Goal: Task Accomplishment & Management: Manage account settings

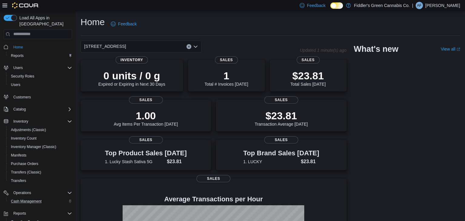
click at [48, 198] on div "Cash Management" at bounding box center [40, 201] width 64 height 7
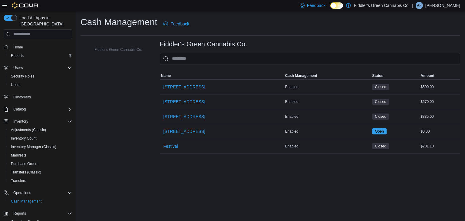
click at [125, 155] on div "Cash Management Feedback Fiddler's Green Cannabis Co. Fiddler's Green Cannabis …" at bounding box center [270, 84] width 389 height 147
click at [142, 191] on div "Cash Management Feedback Fiddler's Green Cannabis Co. Fiddler's Green Cannabis …" at bounding box center [270, 116] width 389 height 210
click at [20, 178] on span "Transfers" at bounding box center [18, 180] width 15 height 5
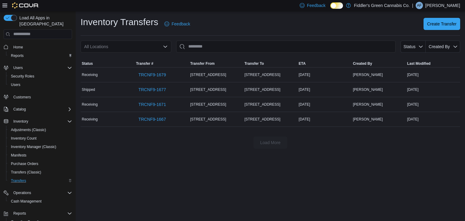
click at [204, 187] on div "Inventory Transfers Feedback Create Transfer All Locations Status Created By So…" at bounding box center [270, 116] width 389 height 210
click at [155, 117] on span "TRCNF9-1667" at bounding box center [152, 119] width 28 height 6
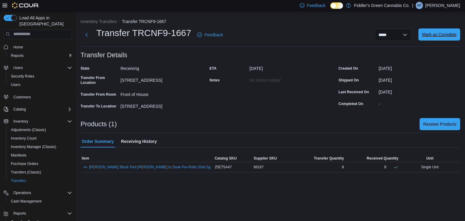
click at [436, 38] on span "Mark as Complete" at bounding box center [439, 34] width 35 height 12
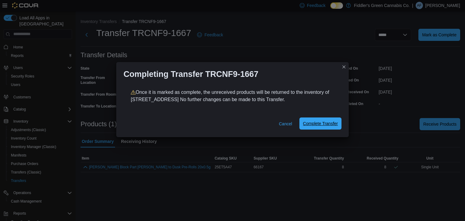
click at [314, 121] on span "Complete Transfer" at bounding box center [320, 123] width 35 height 6
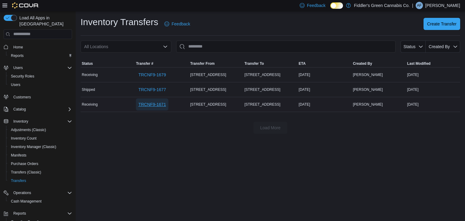
click at [163, 105] on span "TRCNF9-1671" at bounding box center [152, 104] width 28 height 6
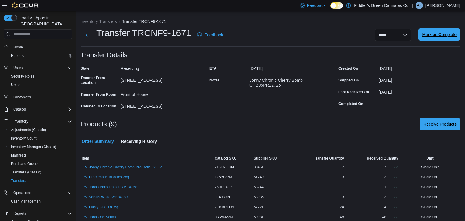
click at [445, 35] on span "Mark as Complete" at bounding box center [439, 34] width 35 height 6
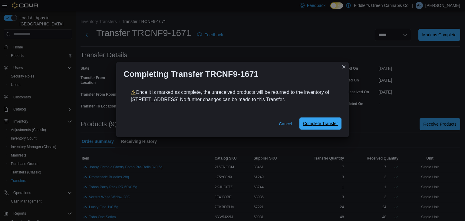
click at [314, 119] on span "Complete Transfer" at bounding box center [320, 123] width 35 height 12
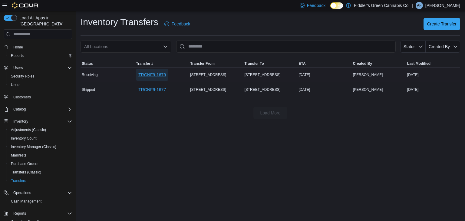
click at [146, 74] on span "TRCNF9-1679" at bounding box center [152, 75] width 28 height 6
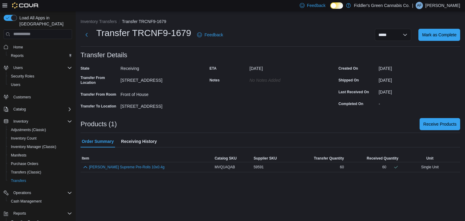
click at [265, 133] on div "**********" at bounding box center [271, 95] width 380 height 154
click at [247, 106] on div "ETA October 17, 2025 Notes No Notes added" at bounding box center [270, 87] width 122 height 47
click at [329, 120] on div "Products (1) Receive Products" at bounding box center [271, 124] width 380 height 12
click at [439, 37] on span "Mark as Complete" at bounding box center [439, 34] width 35 height 6
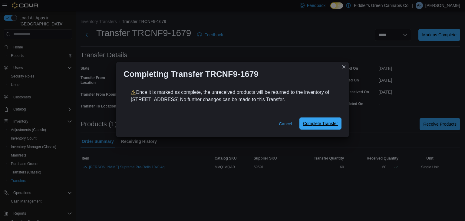
click at [321, 121] on span "Complete Transfer" at bounding box center [320, 123] width 35 height 6
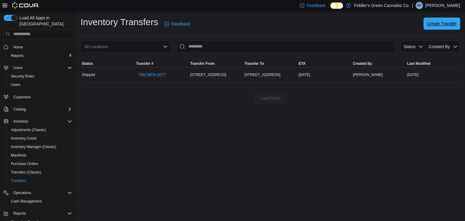
click at [447, 25] on span "Create Transfer" at bounding box center [441, 24] width 29 height 6
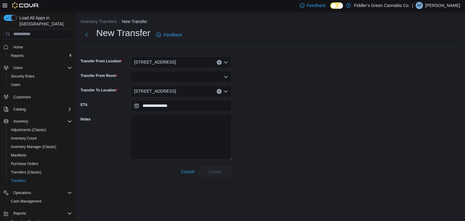
click at [171, 64] on div "[STREET_ADDRESS]" at bounding box center [180, 62] width 101 height 12
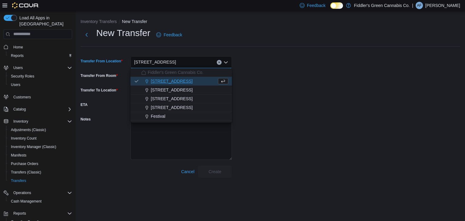
click at [233, 27] on div "New Transfer Feedback" at bounding box center [271, 35] width 380 height 16
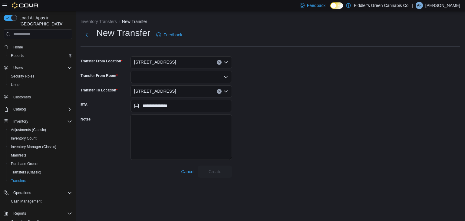
click at [196, 77] on div at bounding box center [180, 77] width 101 height 12
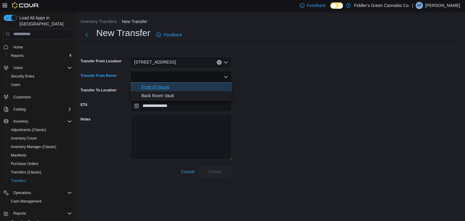
click at [193, 87] on span "Front of House" at bounding box center [184, 87] width 87 height 6
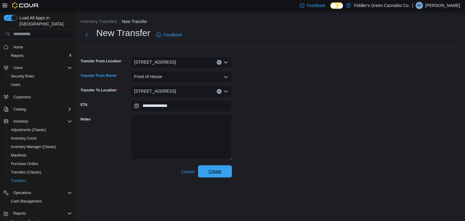
click at [221, 173] on span "Create" at bounding box center [215, 171] width 13 height 6
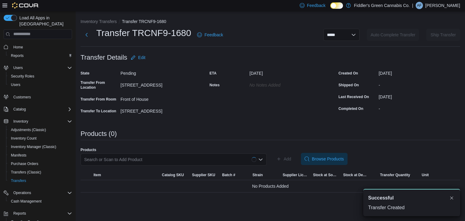
click at [210, 159] on div "Search or Scan to Add Product" at bounding box center [174, 159] width 186 height 12
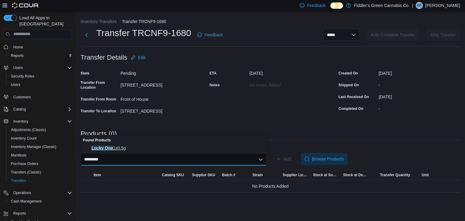
type input "*********"
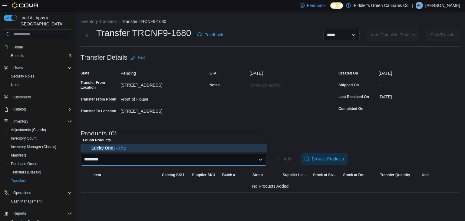
click at [184, 151] on button "Lucky One 1x0.5g" at bounding box center [174, 148] width 186 height 9
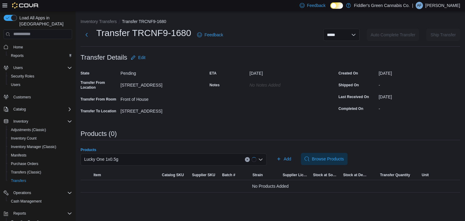
click at [224, 122] on div "**********" at bounding box center [271, 105] width 380 height 174
click at [291, 158] on span "Add" at bounding box center [288, 159] width 8 height 6
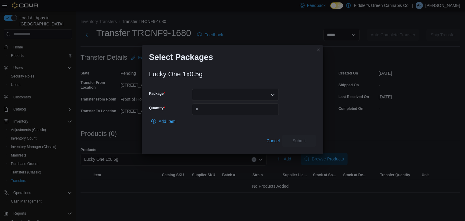
click at [206, 89] on div at bounding box center [235, 95] width 87 height 12
click at [214, 113] on span "LKY-IND-190625-M1" at bounding box center [239, 113] width 72 height 6
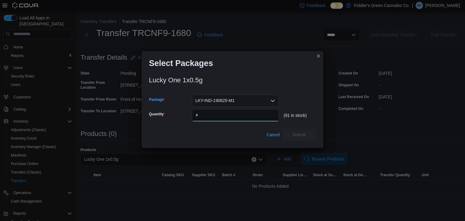
click at [214, 113] on input "Quantity" at bounding box center [235, 115] width 87 height 12
type input "**"
click at [300, 133] on span "Submit" at bounding box center [298, 134] width 13 height 6
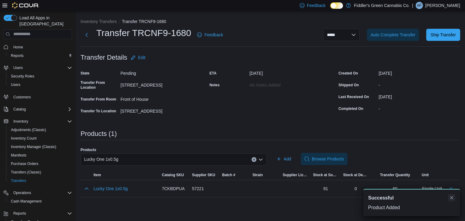
click at [451, 196] on button "Dismiss toast" at bounding box center [451, 197] width 7 height 7
click at [452, 189] on button "Delete count" at bounding box center [450, 188] width 7 height 7
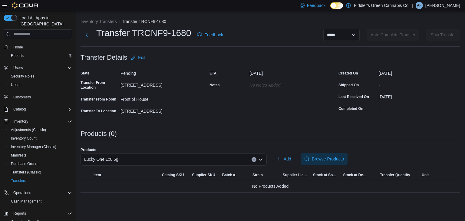
click at [205, 159] on div "Lucky One 1x0.5g" at bounding box center [174, 159] width 186 height 12
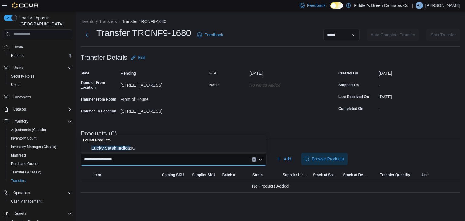
type input "**********"
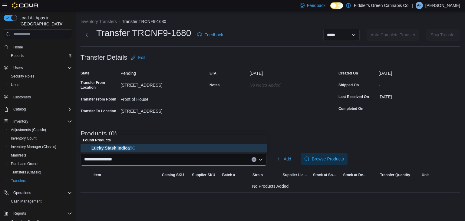
click at [177, 148] on span "Lucky Stash Indica 5G" at bounding box center [177, 148] width 172 height 6
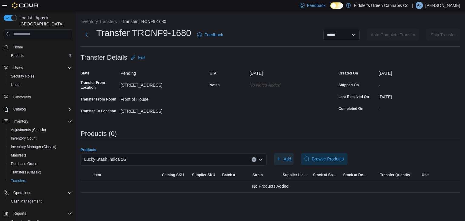
click at [286, 155] on span "Add" at bounding box center [283, 159] width 15 height 12
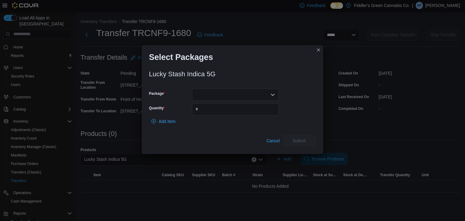
click at [254, 94] on div at bounding box center [235, 95] width 87 height 12
click at [245, 114] on span "KCC-LKY-IND-0009" at bounding box center [239, 113] width 72 height 6
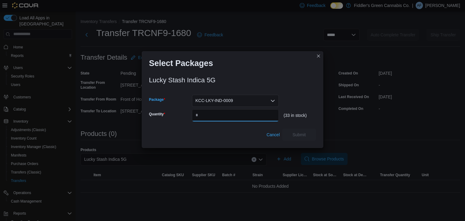
click at [245, 114] on input "Quantity" at bounding box center [235, 115] width 87 height 12
type input "*"
type input "**"
click at [306, 134] on span "Submit" at bounding box center [299, 134] width 27 height 12
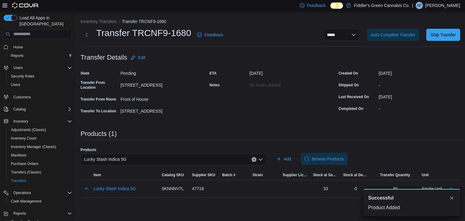
click at [223, 154] on div "Lucky Stash Indica 5G" at bounding box center [174, 159] width 186 height 12
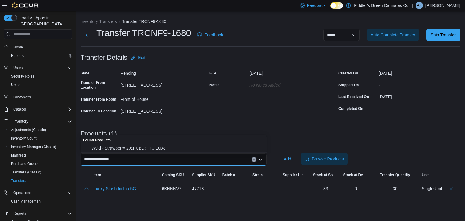
type input "**********"
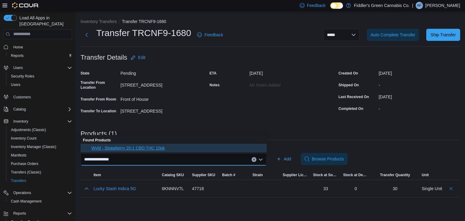
click at [208, 148] on span "Wyld - Strawberry 20:1 CBD:THC 10pk" at bounding box center [177, 148] width 172 height 6
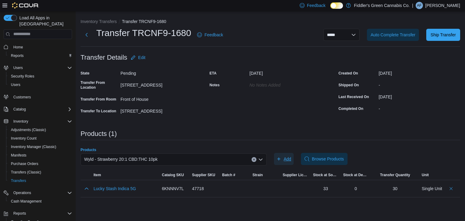
click at [285, 160] on span "Add" at bounding box center [288, 159] width 8 height 6
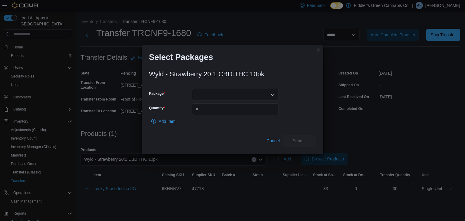
click at [253, 99] on div at bounding box center [235, 95] width 87 height 12
click at [239, 111] on span "B01249" at bounding box center [239, 113] width 72 height 6
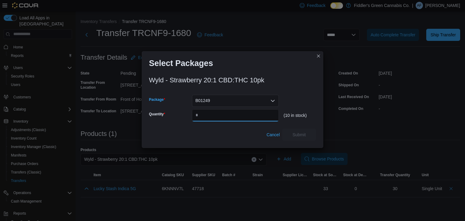
click at [239, 111] on input "Quantity" at bounding box center [235, 115] width 87 height 12
type input "*"
click at [292, 139] on span "Submit" at bounding box center [299, 134] width 27 height 12
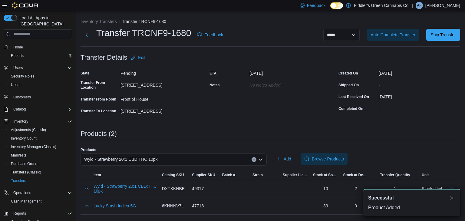
click at [215, 161] on div "Wyld - Strawberry 20:1 CBD:THC 10pk" at bounding box center [174, 159] width 186 height 12
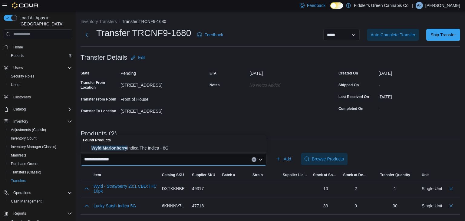
type input "**********"
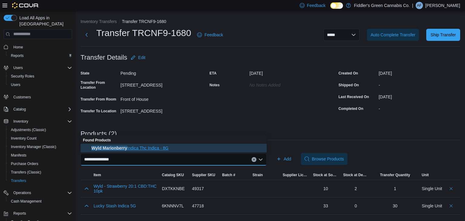
click at [203, 147] on span "Wyld Marionberry Indica Thc Indica - 8G" at bounding box center [177, 148] width 172 height 6
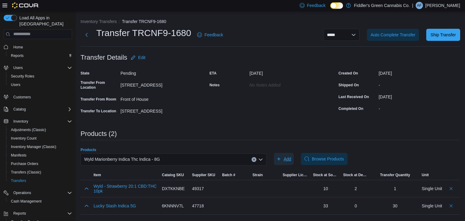
click at [278, 159] on icon "button" at bounding box center [278, 158] width 3 height 3
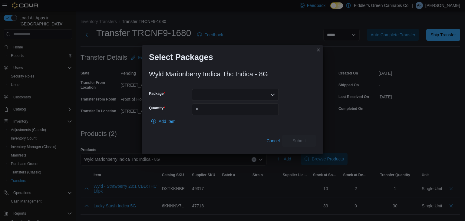
click at [266, 95] on div at bounding box center [235, 95] width 87 height 12
click at [255, 114] on span "B01196" at bounding box center [239, 113] width 72 height 6
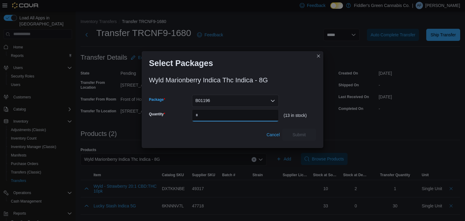
click at [255, 114] on input "Quantity" at bounding box center [235, 115] width 87 height 12
type input "*"
click at [301, 138] on span "Submit" at bounding box center [299, 134] width 27 height 12
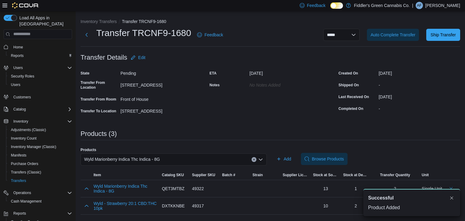
click at [184, 159] on div "Wyld Marionberry Indica Thc Indica - 8G" at bounding box center [174, 159] width 186 height 12
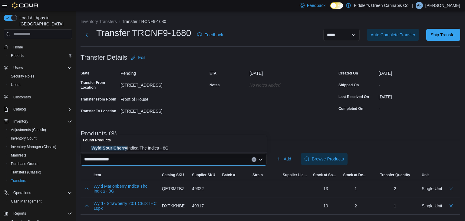
type input "**********"
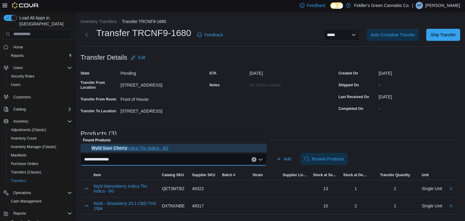
click at [160, 150] on span "Wyld Sour Cherry Indica Thc Indica - 8G" at bounding box center [177, 148] width 172 height 6
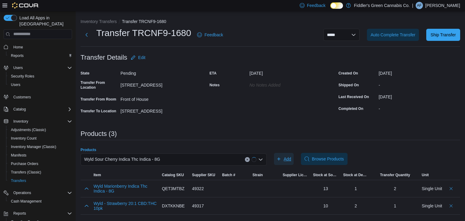
click at [291, 158] on button "Add" at bounding box center [284, 159] width 20 height 12
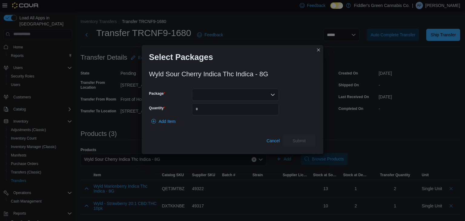
click at [222, 89] on div at bounding box center [235, 95] width 87 height 12
click at [222, 111] on span "B01224" at bounding box center [239, 113] width 72 height 6
click at [222, 111] on input "Quantity" at bounding box center [235, 109] width 87 height 12
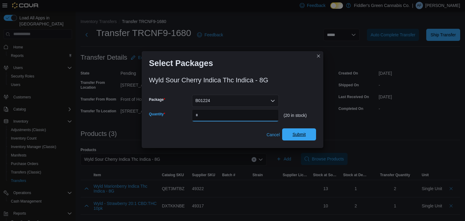
type input "*"
click at [300, 131] on span "Submit" at bounding box center [299, 134] width 27 height 12
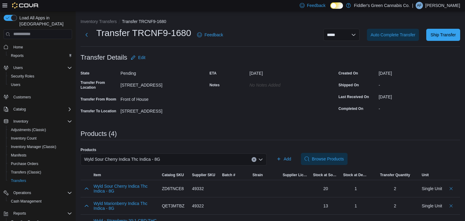
click at [221, 160] on div "Wyld Sour Cherry Indica Thc Indica - 8G" at bounding box center [174, 159] width 186 height 12
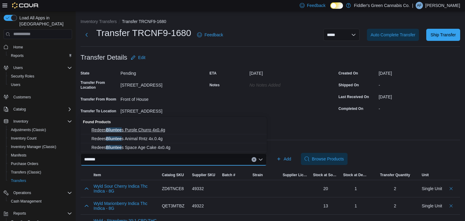
type input "*******"
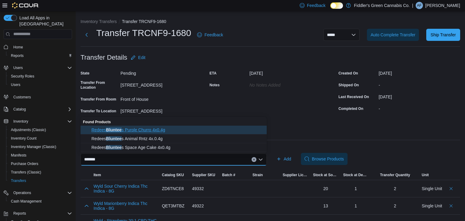
click at [176, 130] on span "Redees Bluntee s Purple Churro 4x0.4g" at bounding box center [177, 130] width 172 height 6
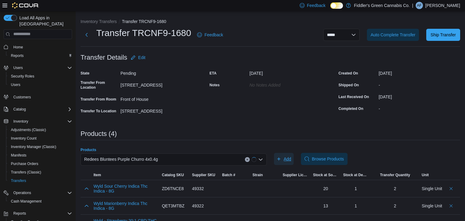
click at [289, 158] on span "Add" at bounding box center [288, 159] width 8 height 6
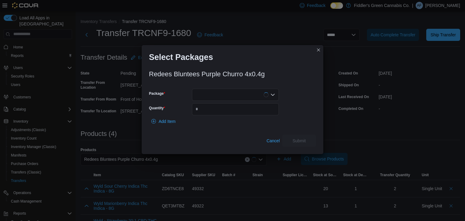
click at [259, 97] on div at bounding box center [235, 95] width 87 height 12
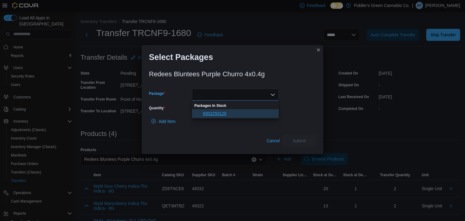
click at [252, 113] on span "9303250120" at bounding box center [239, 113] width 72 height 6
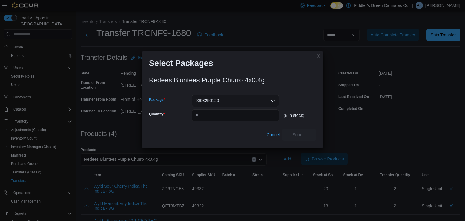
click at [252, 113] on input "Quantity" at bounding box center [235, 115] width 87 height 12
type input "*"
click at [311, 137] on span "Submit" at bounding box center [299, 134] width 27 height 12
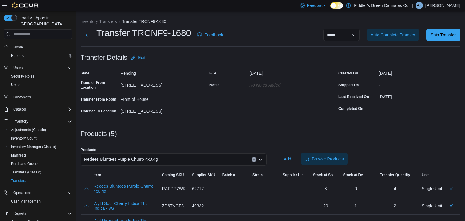
click at [161, 156] on input "Products" at bounding box center [160, 159] width 1 height 7
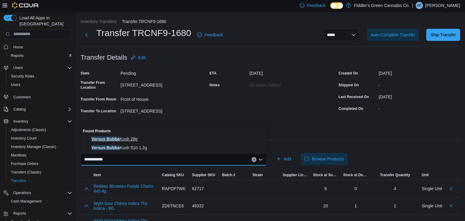
type input "**********"
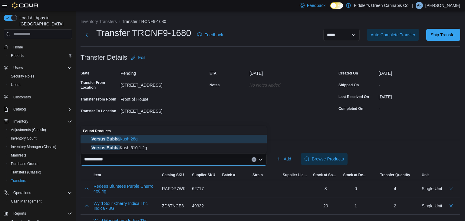
click at [141, 138] on span "Versus Bubba Kush 28g" at bounding box center [177, 139] width 172 height 6
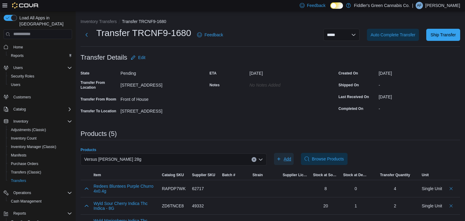
click at [289, 162] on span "Add" at bounding box center [283, 159] width 15 height 12
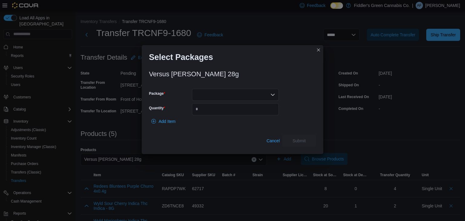
click at [252, 91] on div at bounding box center [235, 95] width 87 height 12
click at [240, 114] on span "VA201139.01" at bounding box center [239, 113] width 72 height 6
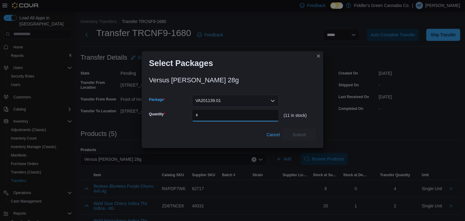
click at [240, 114] on input "Quantity" at bounding box center [235, 115] width 87 height 12
type input "*"
click at [289, 133] on span "Submit" at bounding box center [299, 134] width 27 height 12
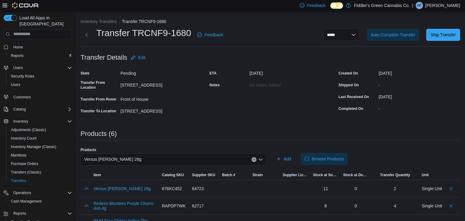
click at [230, 161] on div "Versus [PERSON_NAME] 28g" at bounding box center [174, 159] width 186 height 12
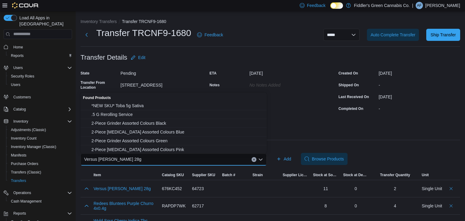
click at [328, 126] on div "**********" at bounding box center [271, 150] width 380 height 265
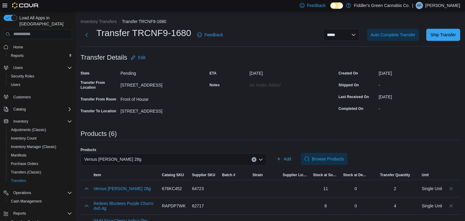
click at [187, 157] on div "Versus [PERSON_NAME] 28g" at bounding box center [174, 159] width 186 height 12
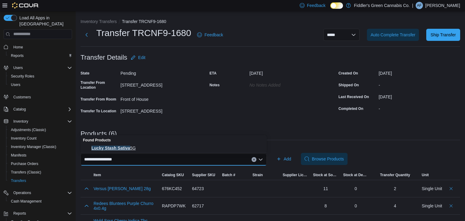
type input "**********"
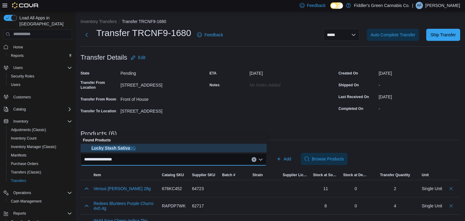
click at [177, 144] on button "Lucky Stash Sativa 5G" at bounding box center [174, 148] width 186 height 9
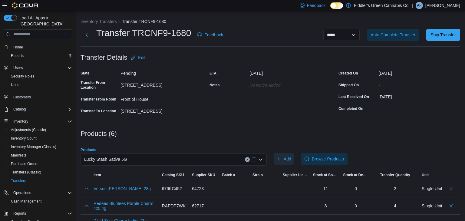
click at [281, 157] on icon "button" at bounding box center [278, 158] width 5 height 5
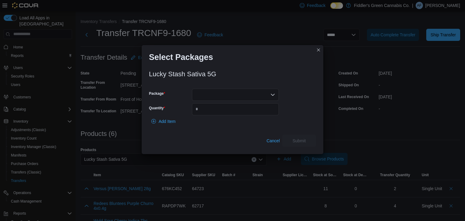
click at [253, 99] on div at bounding box center [235, 95] width 87 height 12
click at [247, 119] on div "Add Item" at bounding box center [232, 121] width 167 height 12
click at [252, 99] on div at bounding box center [235, 95] width 87 height 12
click at [248, 109] on button "KCC-LKY-2025PL0010" at bounding box center [235, 113] width 87 height 9
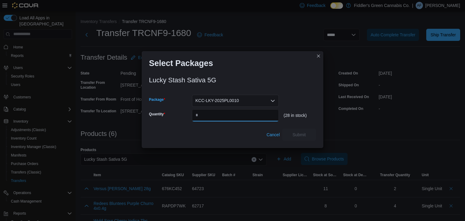
click at [248, 109] on input "Quantity" at bounding box center [235, 115] width 87 height 12
type input "**"
click at [296, 138] on span "Submit" at bounding box center [299, 134] width 27 height 12
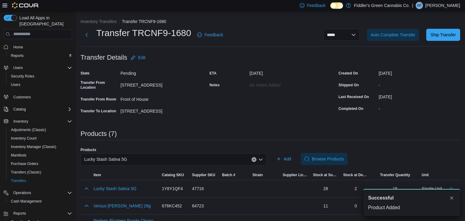
click at [122, 155] on div "Lucky Stash Sativa 5G" at bounding box center [174, 159] width 186 height 12
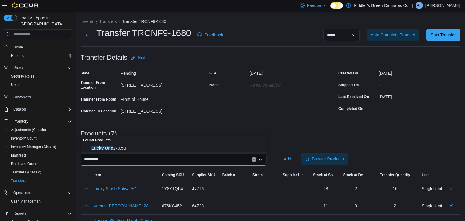
type input "*********"
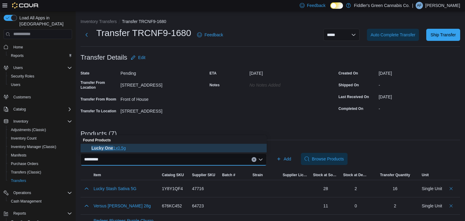
click at [108, 150] on span "Lucky One 1x0.5g" at bounding box center [177, 148] width 172 height 6
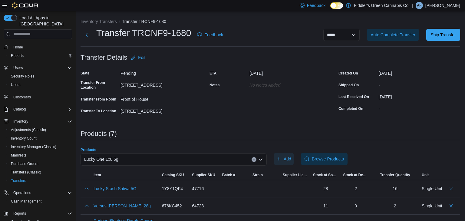
click at [285, 155] on span "Add" at bounding box center [283, 159] width 15 height 12
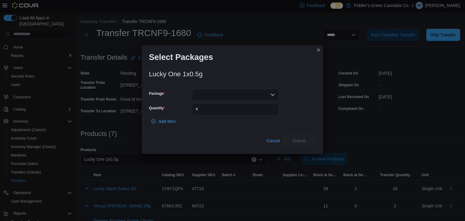
click at [256, 90] on div at bounding box center [235, 95] width 87 height 12
click at [248, 111] on span "LKY-IND-190625-M1" at bounding box center [239, 113] width 72 height 6
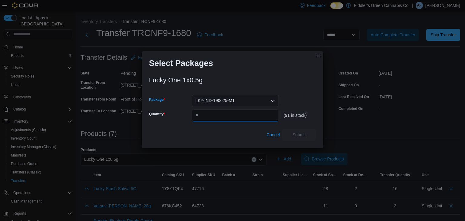
click at [248, 111] on input "Quantity" at bounding box center [235, 115] width 87 height 12
type input "*"
type input "**"
click at [295, 129] on span "Submit" at bounding box center [299, 134] width 27 height 12
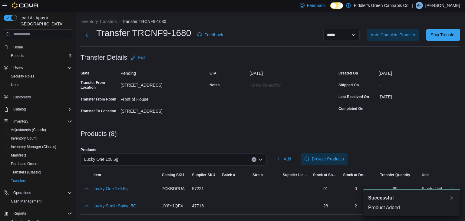
click at [247, 118] on div "**********" at bounding box center [271, 168] width 380 height 300
click at [186, 104] on div "State Pending Transfer From Location 100 - 124 King St Transfer From Room Front…" at bounding box center [142, 91] width 122 height 47
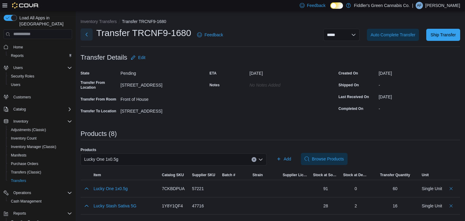
click at [85, 30] on button "Next" at bounding box center [87, 34] width 12 height 12
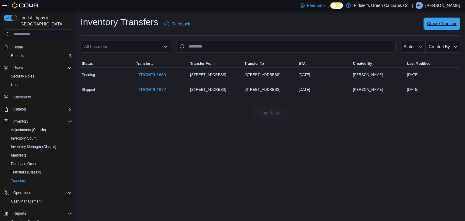
click at [443, 20] on span "Create Transfer" at bounding box center [441, 24] width 29 height 12
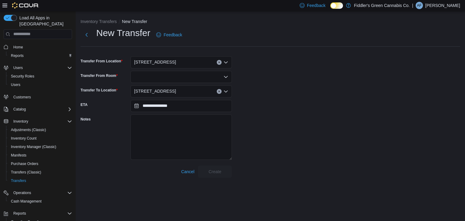
click at [205, 59] on div "[STREET_ADDRESS]" at bounding box center [180, 62] width 101 height 12
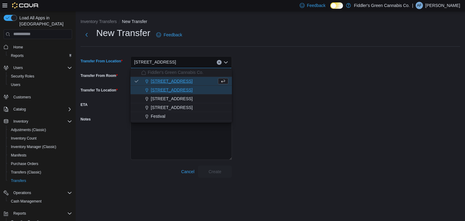
click at [186, 88] on div "[STREET_ADDRESS]" at bounding box center [184, 90] width 87 height 6
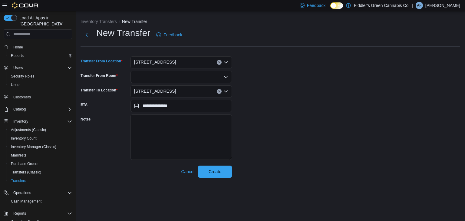
click at [195, 81] on div at bounding box center [180, 77] width 101 height 12
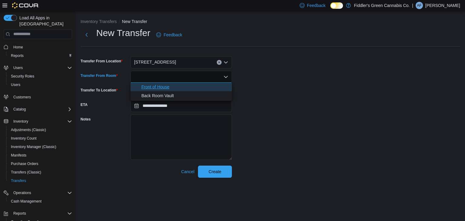
click at [193, 90] on span "Front of House" at bounding box center [184, 87] width 87 height 6
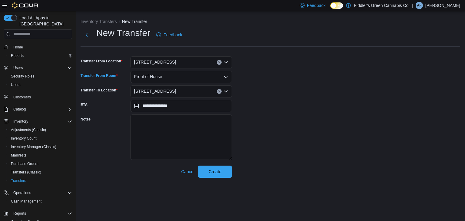
click at [193, 90] on div "[STREET_ADDRESS]" at bounding box center [180, 91] width 101 height 12
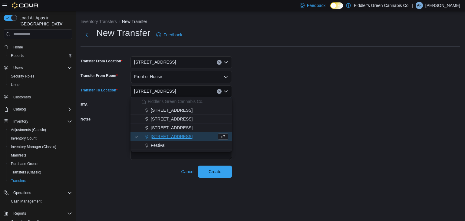
click at [282, 117] on div "**********" at bounding box center [271, 102] width 380 height 151
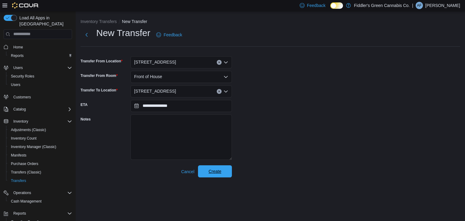
click at [225, 169] on span "Create" at bounding box center [215, 171] width 27 height 12
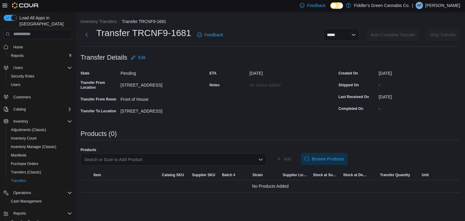
click at [166, 160] on div "Search or Scan to Add Product" at bounding box center [174, 159] width 186 height 12
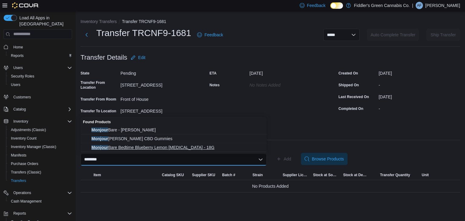
type input "*******"
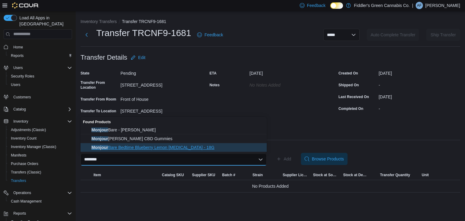
click at [172, 146] on span "Monjour Bare Bedtime Blueberry Lemon Cannabidiol - 18G" at bounding box center [177, 147] width 172 height 6
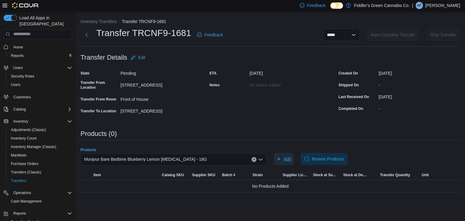
click at [287, 157] on span "Add" at bounding box center [288, 159] width 8 height 6
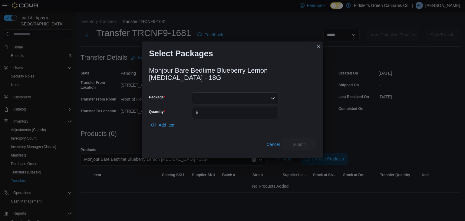
click at [237, 99] on div at bounding box center [235, 98] width 87 height 12
click at [232, 119] on span "20604250923" at bounding box center [239, 117] width 72 height 6
click at [232, 119] on input "Quantity" at bounding box center [235, 113] width 87 height 12
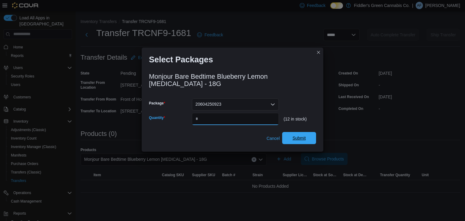
type input "*"
click at [300, 134] on span "Submit" at bounding box center [299, 138] width 27 height 12
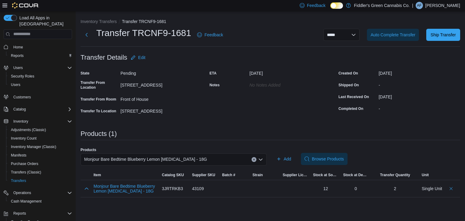
click at [185, 158] on span "Monjour Bare Bedtime Blueberry Lemon Cannabidiol - 18G" at bounding box center [145, 159] width 123 height 7
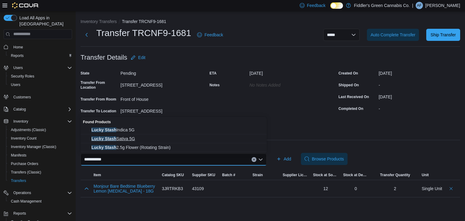
type input "**********"
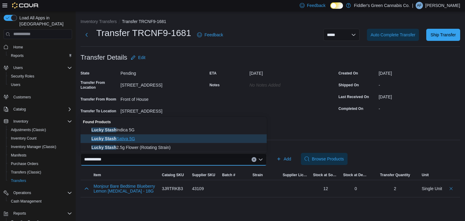
click at [144, 138] on span "Lucky Stash Sativa 5G" at bounding box center [177, 139] width 172 height 6
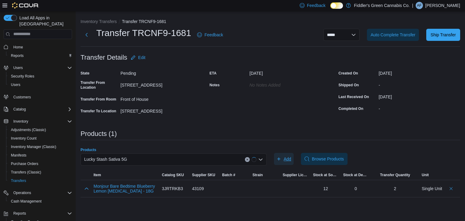
click at [278, 163] on span "Add" at bounding box center [283, 159] width 15 height 12
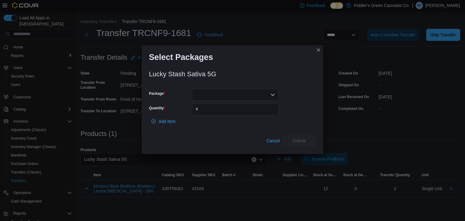
click at [251, 99] on div at bounding box center [235, 95] width 87 height 12
click at [244, 113] on span "KCC-LKY-2025PL0010" at bounding box center [239, 113] width 72 height 6
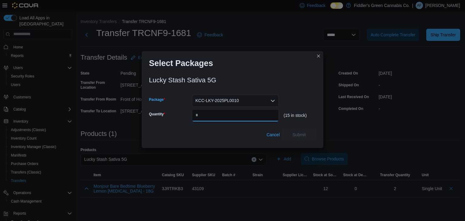
click at [244, 113] on input "Quantity" at bounding box center [235, 115] width 87 height 12
type input "*"
click at [291, 136] on span "Submit" at bounding box center [299, 134] width 27 height 12
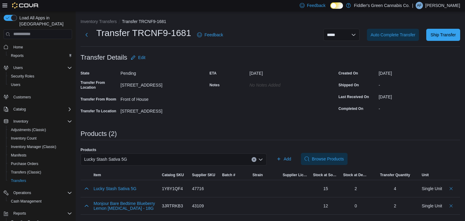
click at [189, 160] on div "Lucky Stash Sativa 5G" at bounding box center [174, 159] width 186 height 12
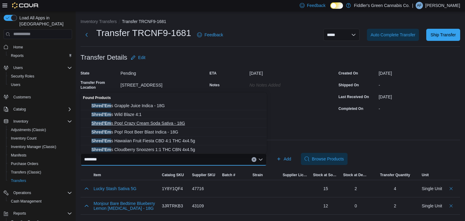
scroll to position [1, 0]
type input "********"
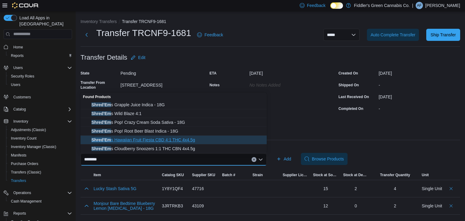
click at [142, 136] on button "Shred'Em s Hawaiian Fruit Fiesta CBD 4:1 THC 4x4.5g" at bounding box center [174, 140] width 186 height 9
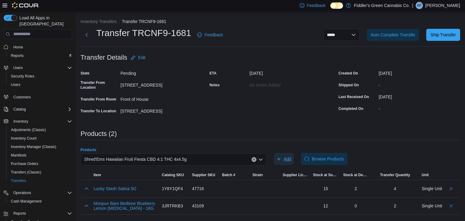
click at [281, 161] on span "Add" at bounding box center [283, 159] width 15 height 12
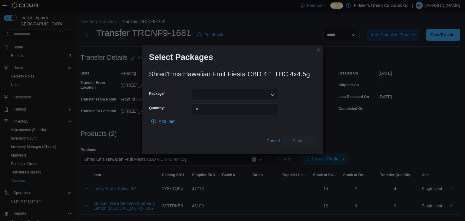
click at [242, 93] on div at bounding box center [235, 95] width 87 height 12
click at [233, 112] on span "20587250904" at bounding box center [239, 113] width 72 height 6
click at [233, 112] on input "Quantity" at bounding box center [235, 109] width 87 height 12
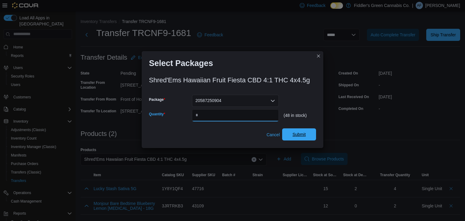
type input "**"
click at [286, 131] on span "Submit" at bounding box center [299, 134] width 27 height 12
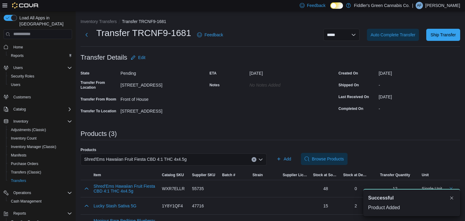
click at [185, 156] on span "Shred'Ems Hawaiian Fruit Fiesta CBD 4:1 THC 4x4.5g" at bounding box center [135, 159] width 103 height 7
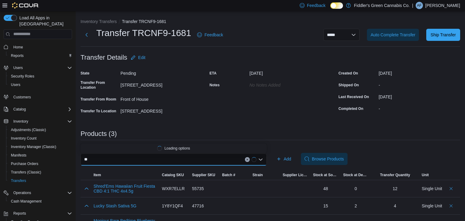
type input "*"
type input "********"
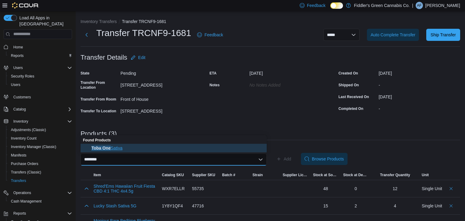
click at [123, 145] on span "Toba One Sativa" at bounding box center [177, 148] width 172 height 6
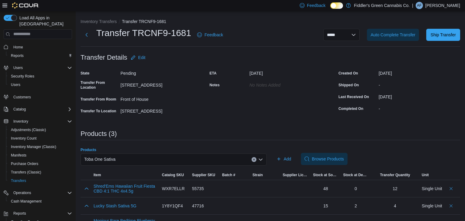
click at [295, 159] on div "Add Browse Products" at bounding box center [367, 159] width 186 height 12
click at [285, 159] on span "Add" at bounding box center [288, 159] width 8 height 6
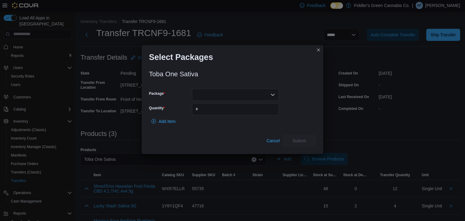
click at [228, 98] on div at bounding box center [235, 95] width 87 height 12
click at [225, 110] on span "TXG070" at bounding box center [239, 113] width 72 height 6
click at [225, 110] on input "Quantity" at bounding box center [235, 109] width 87 height 12
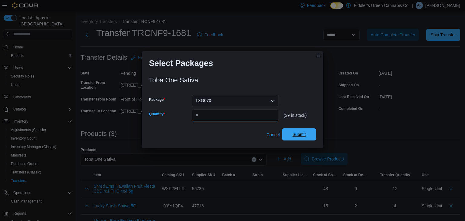
type input "**"
click at [305, 137] on span "Submit" at bounding box center [298, 134] width 13 height 6
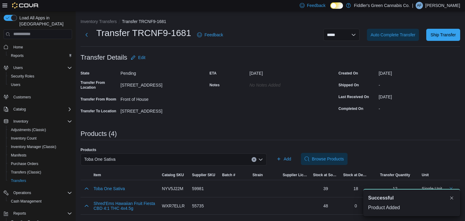
click at [259, 120] on div "**********" at bounding box center [271, 133] width 380 height 231
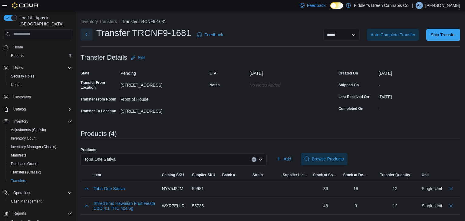
click at [89, 33] on button "Next" at bounding box center [87, 34] width 12 height 12
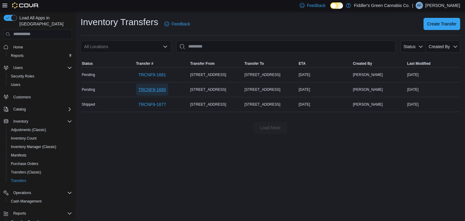
click at [151, 92] on span "TRCNF9-1680" at bounding box center [152, 90] width 28 height 6
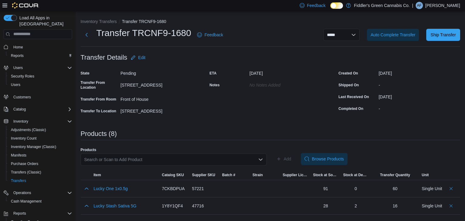
click at [202, 162] on div "Search or Scan to Add Product" at bounding box center [174, 159] width 186 height 12
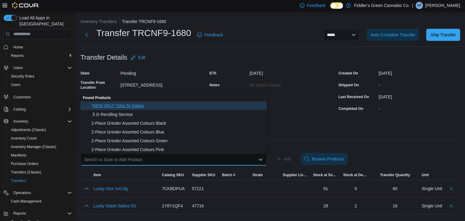
click at [127, 108] on button "*NEW SKU* Toba 5g Sativa" at bounding box center [174, 105] width 186 height 9
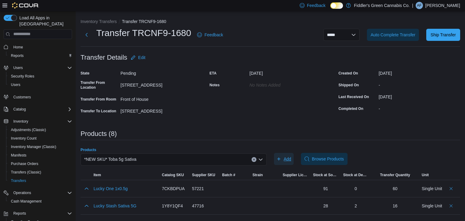
click at [280, 157] on icon "button" at bounding box center [278, 158] width 5 height 5
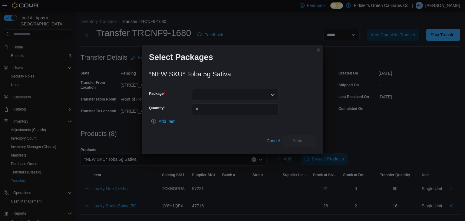
click at [240, 93] on div at bounding box center [235, 95] width 87 height 12
click at [233, 111] on span "10304" at bounding box center [239, 113] width 72 height 6
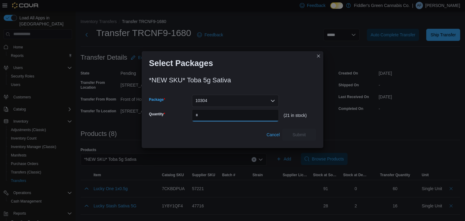
click at [233, 111] on input "Quantity" at bounding box center [235, 115] width 87 height 12
type input "*"
click at [292, 131] on span "Submit" at bounding box center [298, 134] width 13 height 6
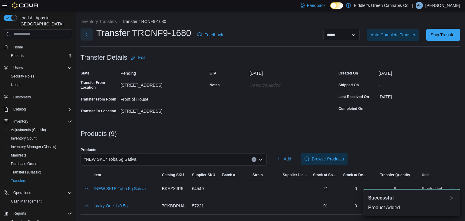
click at [87, 36] on button "Next" at bounding box center [87, 34] width 12 height 12
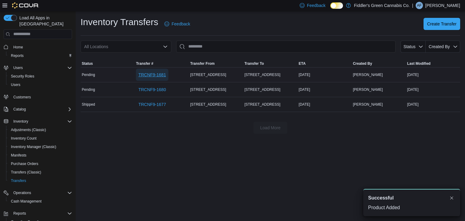
click at [147, 70] on span "TRCNF9-1681" at bounding box center [152, 75] width 28 height 12
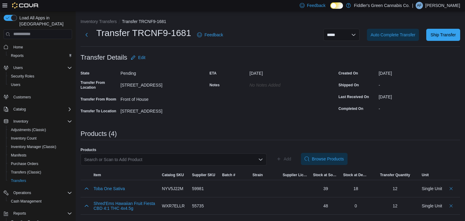
click at [179, 157] on div "Search or Scan to Add Product" at bounding box center [174, 159] width 186 height 12
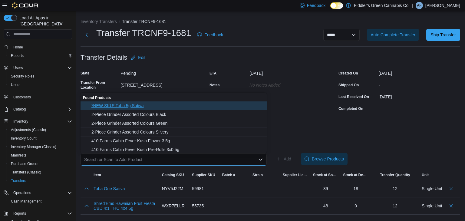
click at [160, 103] on span "*NEW SKU* Toba 5g Sativa" at bounding box center [177, 106] width 172 height 6
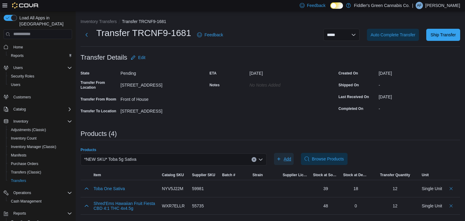
click at [292, 158] on button "Add" at bounding box center [284, 159] width 20 height 12
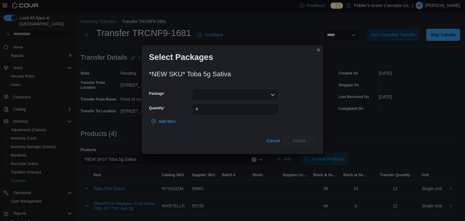
click at [255, 97] on div at bounding box center [235, 95] width 87 height 12
click at [246, 109] on div "Packages In Stock" at bounding box center [235, 104] width 87 height 9
click at [245, 112] on span "10304" at bounding box center [239, 113] width 72 height 6
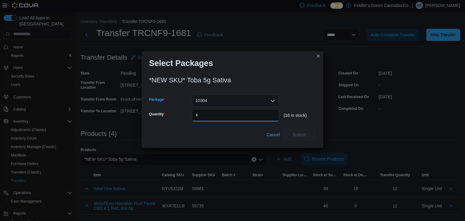
click at [245, 112] on input "Quantity" at bounding box center [235, 115] width 87 height 12
type input "*"
click at [306, 137] on span "Submit" at bounding box center [299, 134] width 27 height 12
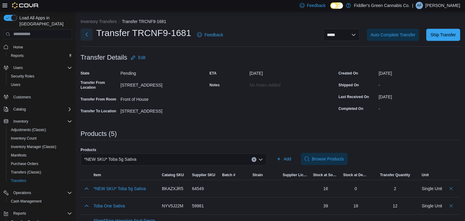
click at [87, 29] on button "Next" at bounding box center [87, 34] width 12 height 12
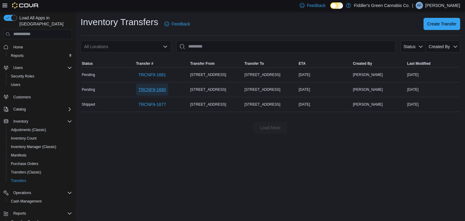
click at [153, 88] on span "TRCNF9-1680" at bounding box center [152, 90] width 28 height 6
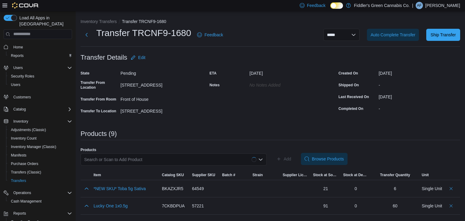
scroll to position [118, 0]
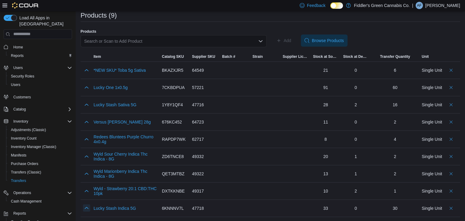
click at [87, 205] on button "button" at bounding box center [86, 207] width 7 height 7
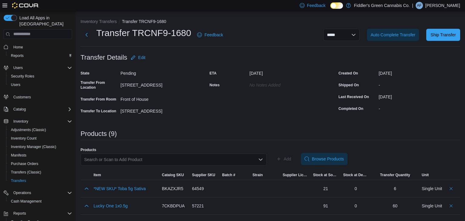
click at [254, 157] on div "Search or Scan to Add Product" at bounding box center [174, 159] width 186 height 12
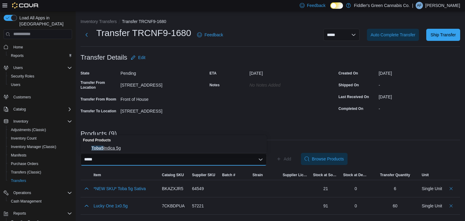
type input "*****"
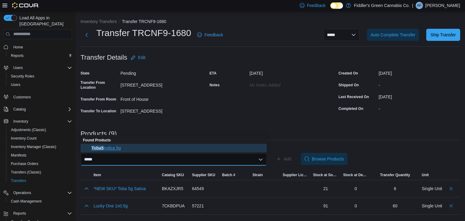
click at [220, 150] on span "Toba5 Indica 5g" at bounding box center [177, 148] width 172 height 6
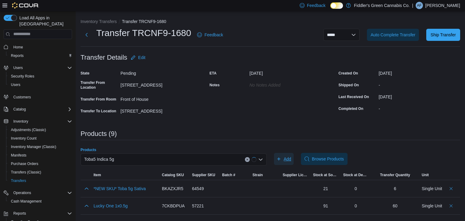
click at [287, 159] on span "Add" at bounding box center [288, 159] width 8 height 6
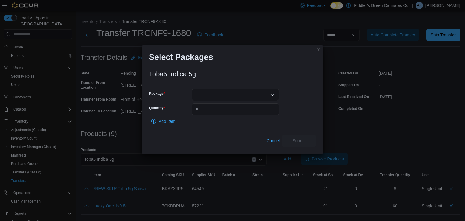
click at [251, 96] on div at bounding box center [235, 95] width 87 height 12
click at [232, 111] on span "TOBA357" at bounding box center [239, 113] width 72 height 6
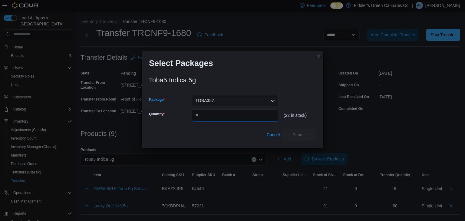
click at [232, 111] on input "Quantity" at bounding box center [235, 115] width 87 height 12
type input "*"
click at [307, 136] on span "Submit" at bounding box center [299, 134] width 27 height 12
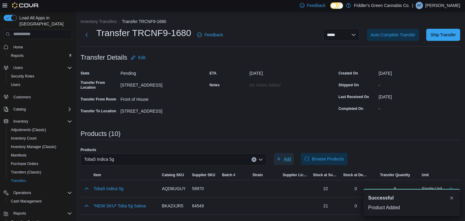
scroll to position [155, 0]
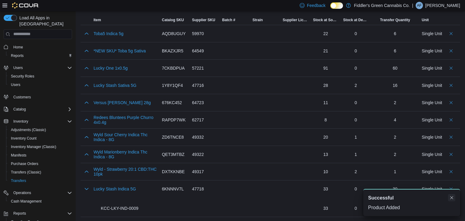
click at [452, 198] on button "Dismiss toast" at bounding box center [451, 197] width 7 height 7
click at [263, 137] on div at bounding box center [264, 137] width 25 height 12
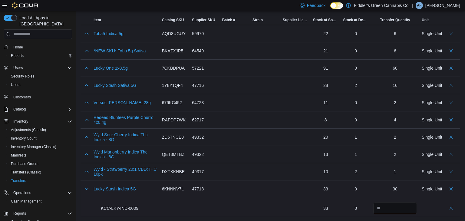
click at [407, 207] on input "**" at bounding box center [395, 208] width 44 height 12
type input "**"
click at [246, 161] on div at bounding box center [235, 154] width 30 height 17
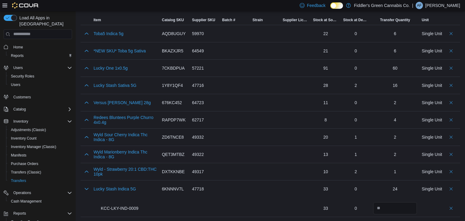
scroll to position [0, 0]
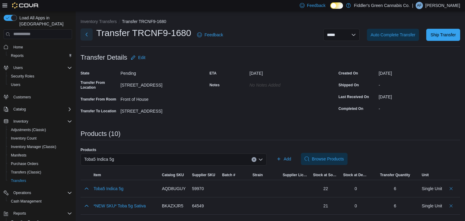
click at [88, 32] on button "Next" at bounding box center [87, 34] width 12 height 12
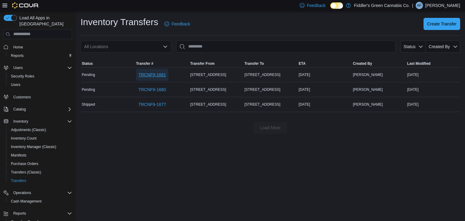
click at [151, 79] on span "TRCNF9-1681" at bounding box center [152, 75] width 28 height 12
